Goal: Task Accomplishment & Management: Use online tool/utility

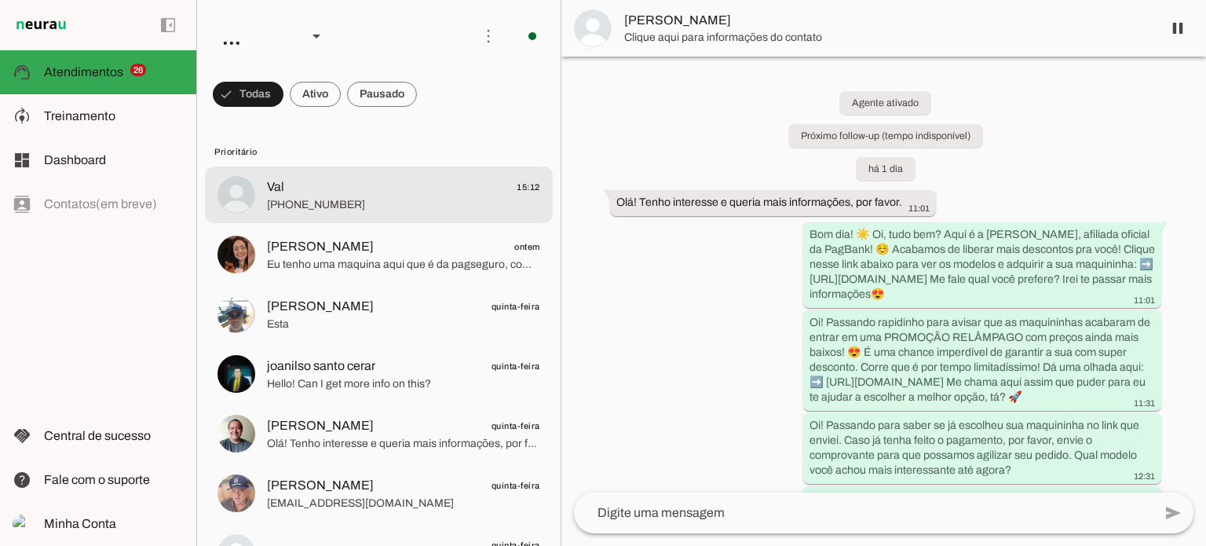
click at [356, 176] on div at bounding box center [403, 195] width 273 height 38
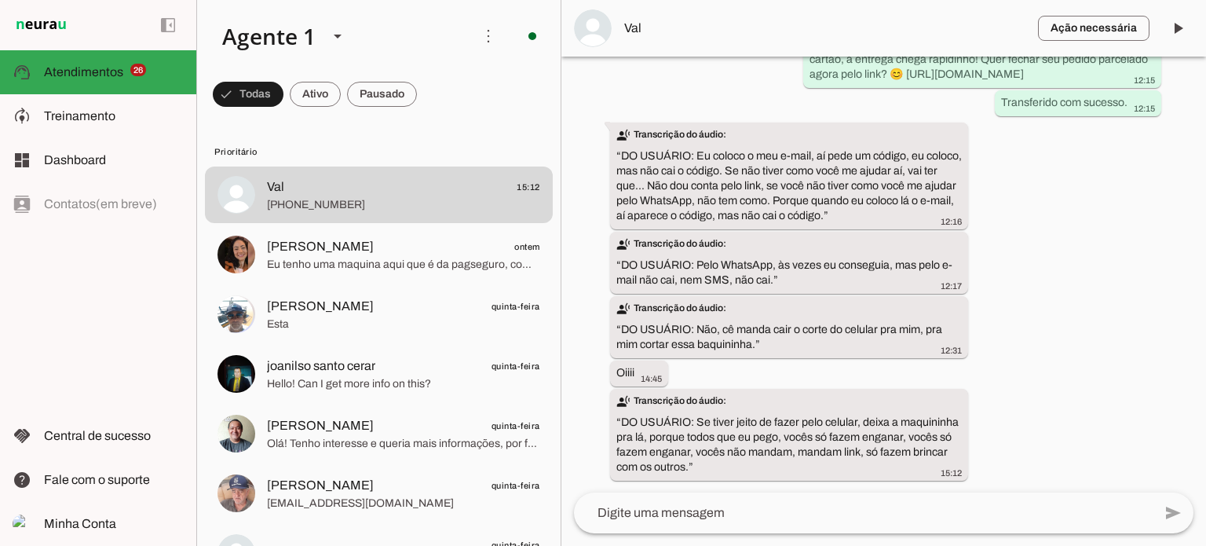
scroll to position [1961, 0]
click at [283, 93] on span at bounding box center [248, 94] width 71 height 38
